Goal: Obtain resource: Obtain resource

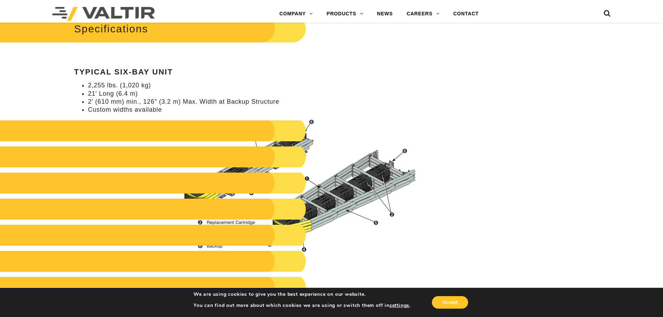
scroll to position [673, 0]
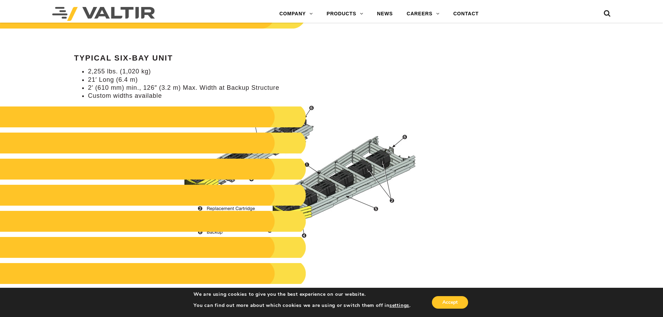
click at [125, 94] on li "Custom widths available" at bounding box center [255, 96] width 335 height 8
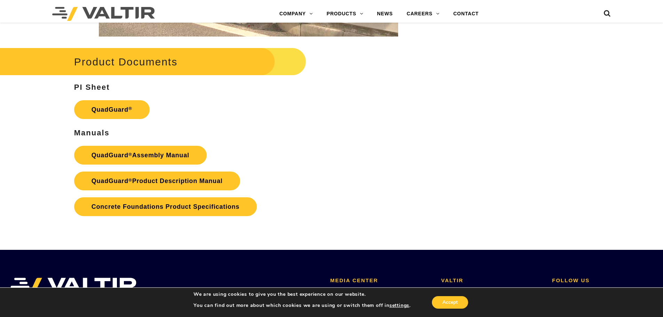
scroll to position [1409, 0]
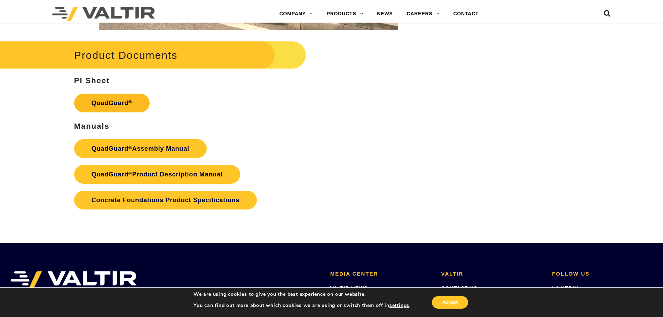
click at [118, 108] on link "QuadGuard ®" at bounding box center [112, 103] width 76 height 19
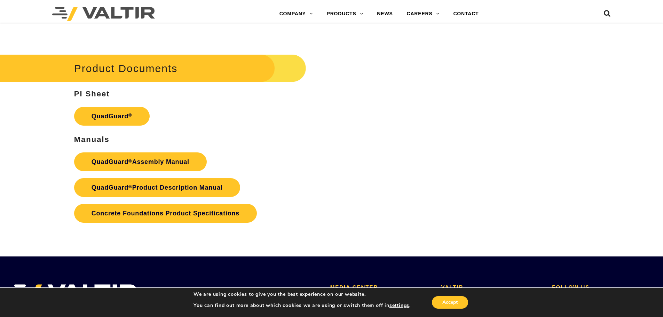
scroll to position [1407, 0]
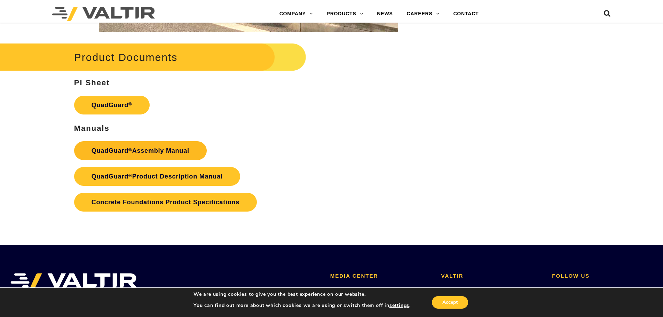
click at [109, 149] on link "QuadGuard ® Assembly Manual" at bounding box center [140, 150] width 133 height 19
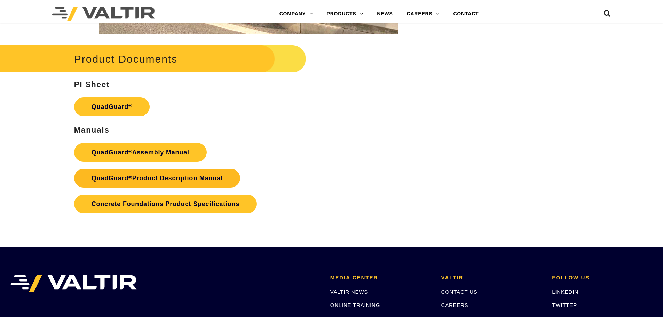
click at [144, 178] on link "QuadGuard ® Product Description Manual" at bounding box center [157, 178] width 166 height 19
